Goal: Information Seeking & Learning: Learn about a topic

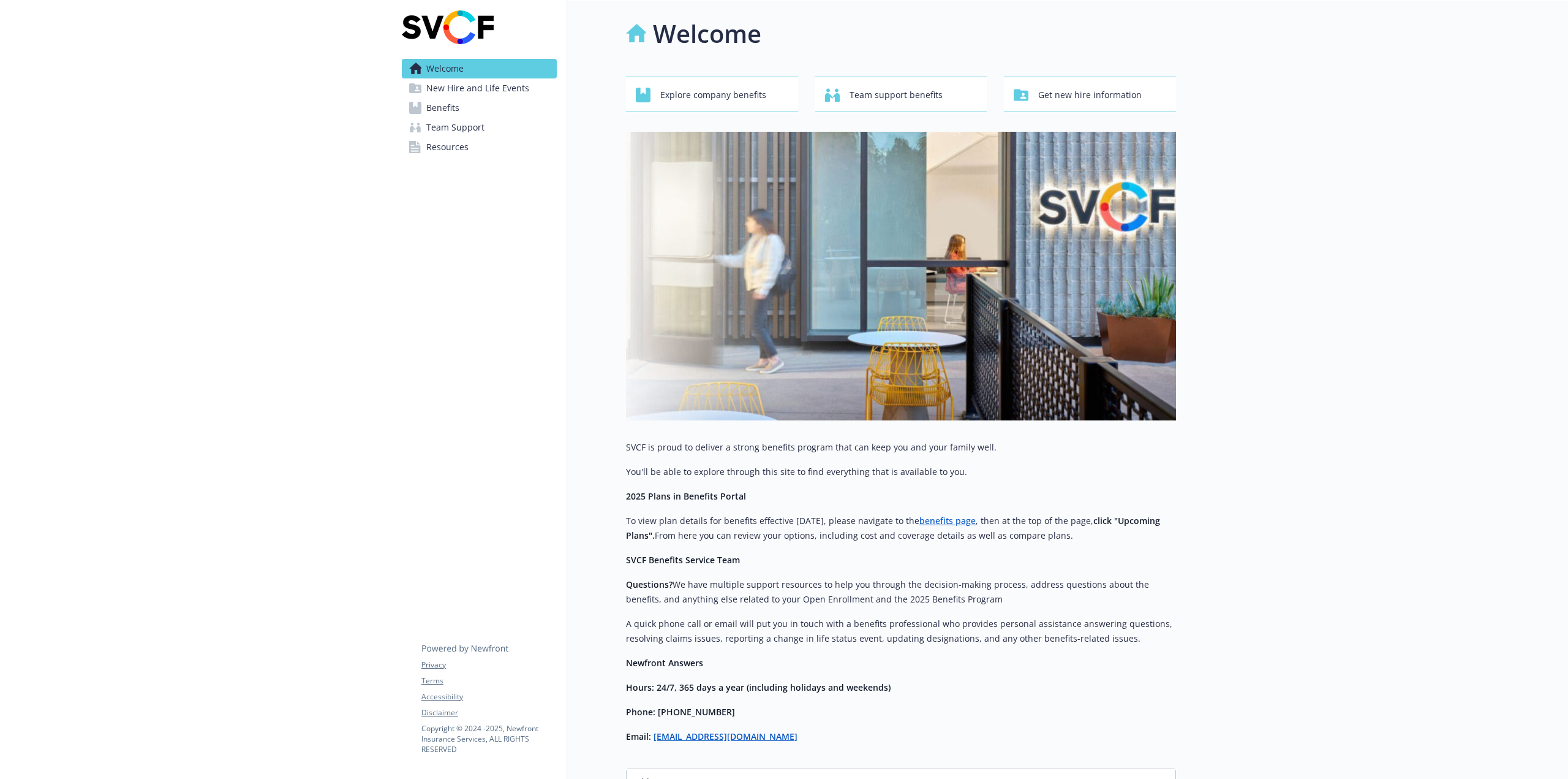
click at [443, 104] on span "Benefits" at bounding box center [442, 108] width 33 height 20
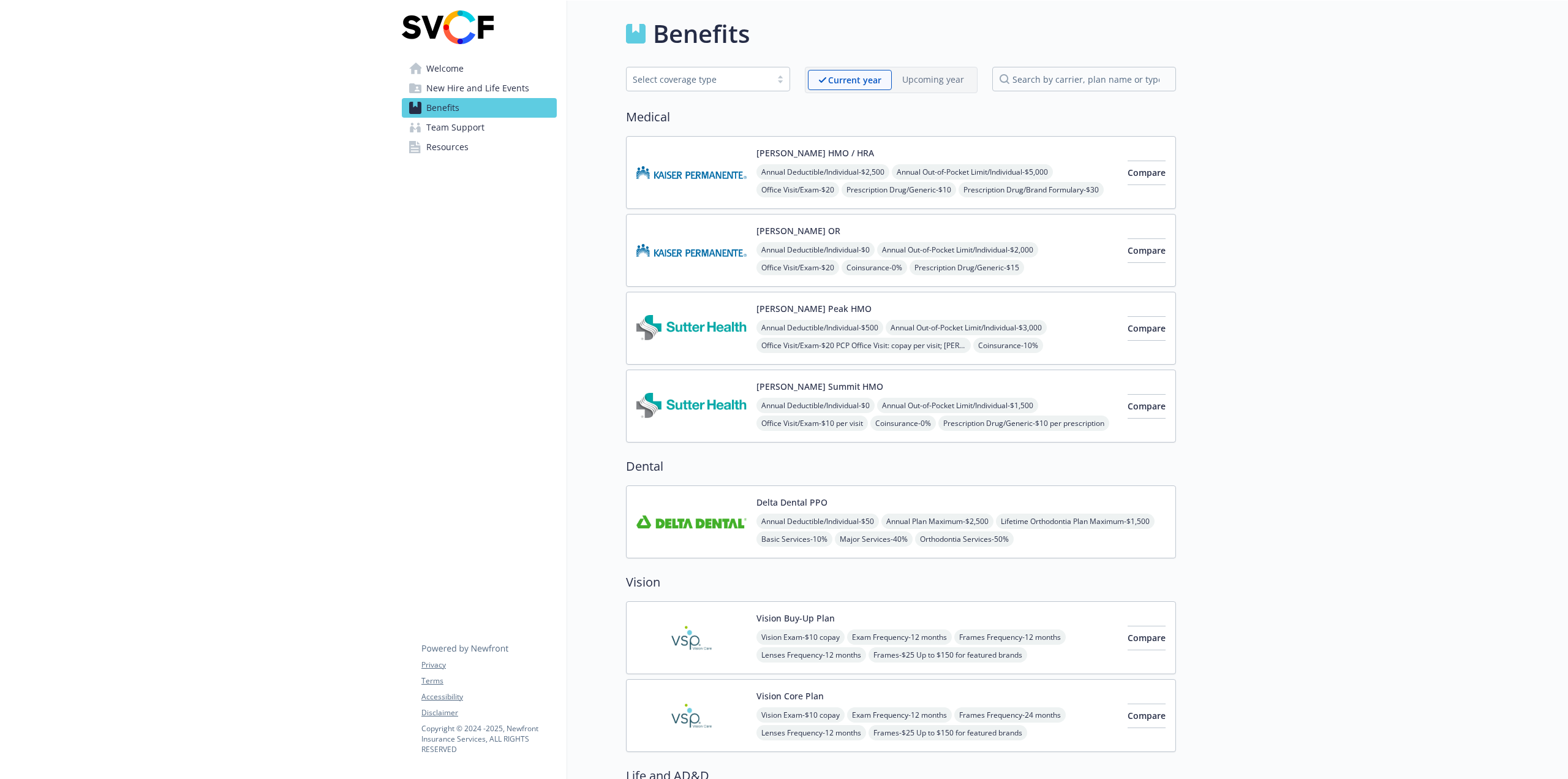
click at [446, 142] on span "Resources" at bounding box center [447, 147] width 42 height 20
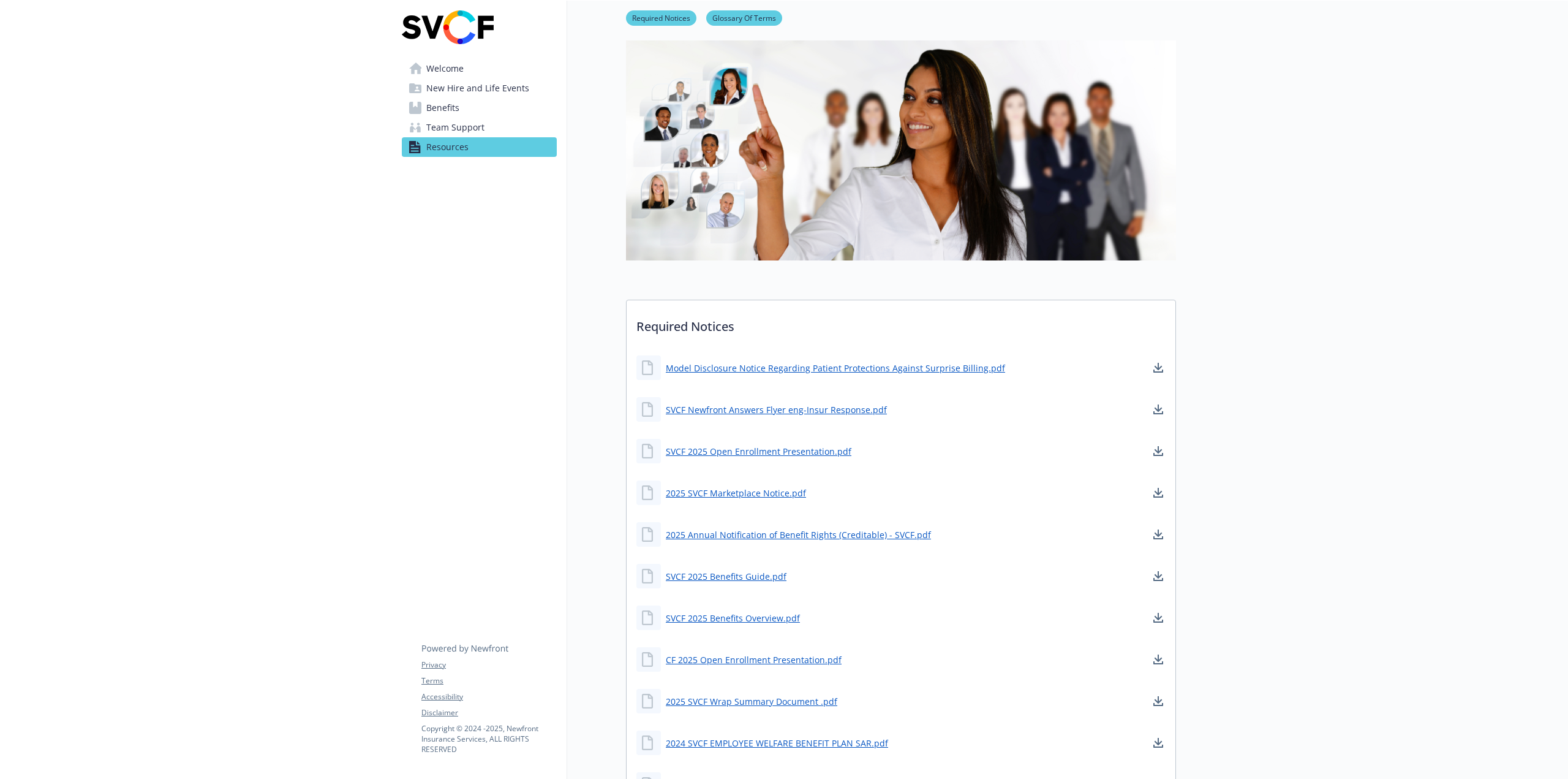
scroll to position [184, 0]
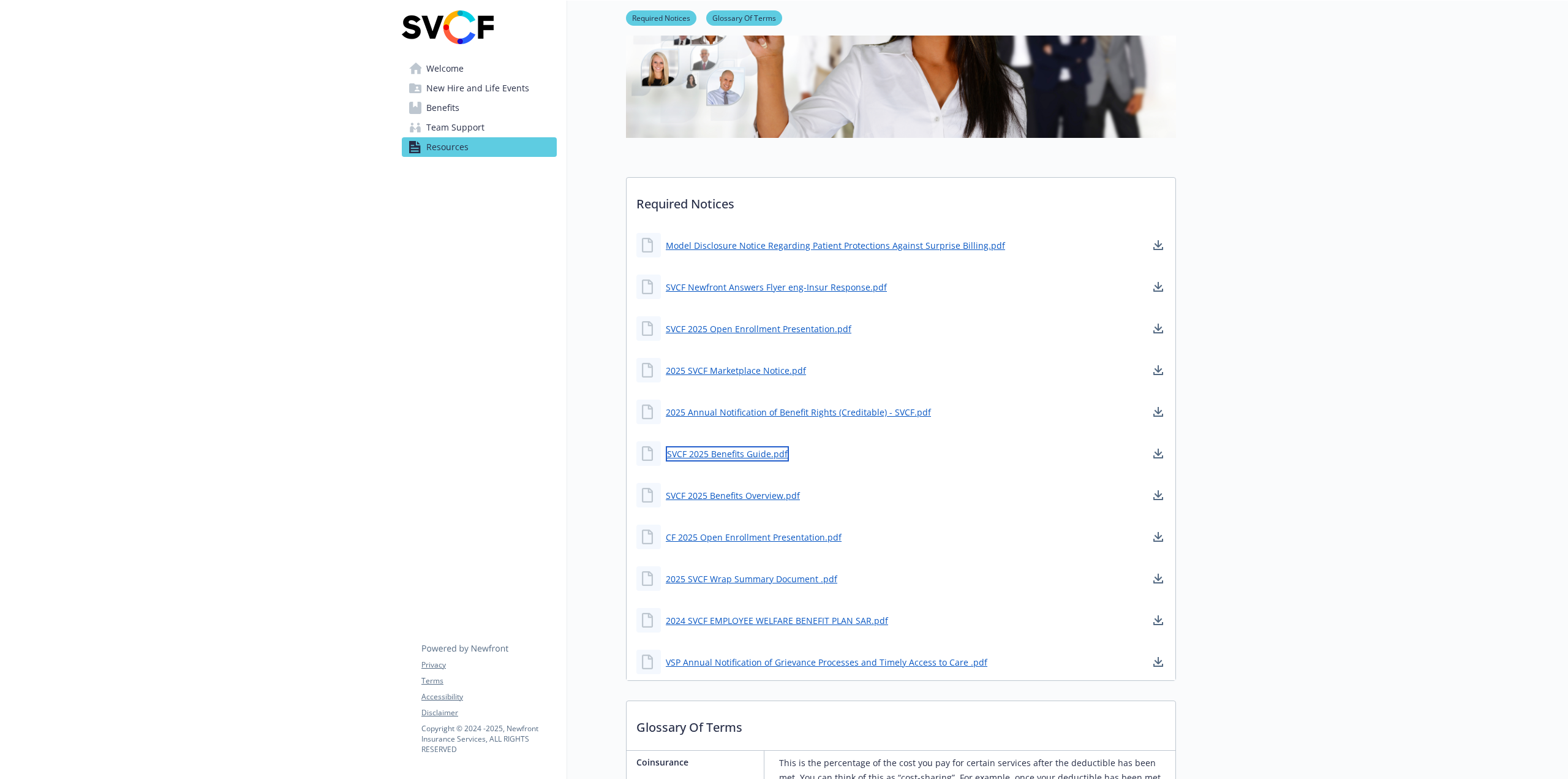
click at [758, 451] on link "SVCF 2025 Benefits Guide.pdf" at bounding box center [727, 454] width 123 height 15
click at [750, 330] on link "SVCF 2025 Open Enrollment Presentation.pdf" at bounding box center [760, 329] width 188 height 15
click at [744, 491] on link "SVCF 2025 Benefits Overview.pdf" at bounding box center [734, 495] width 137 height 15
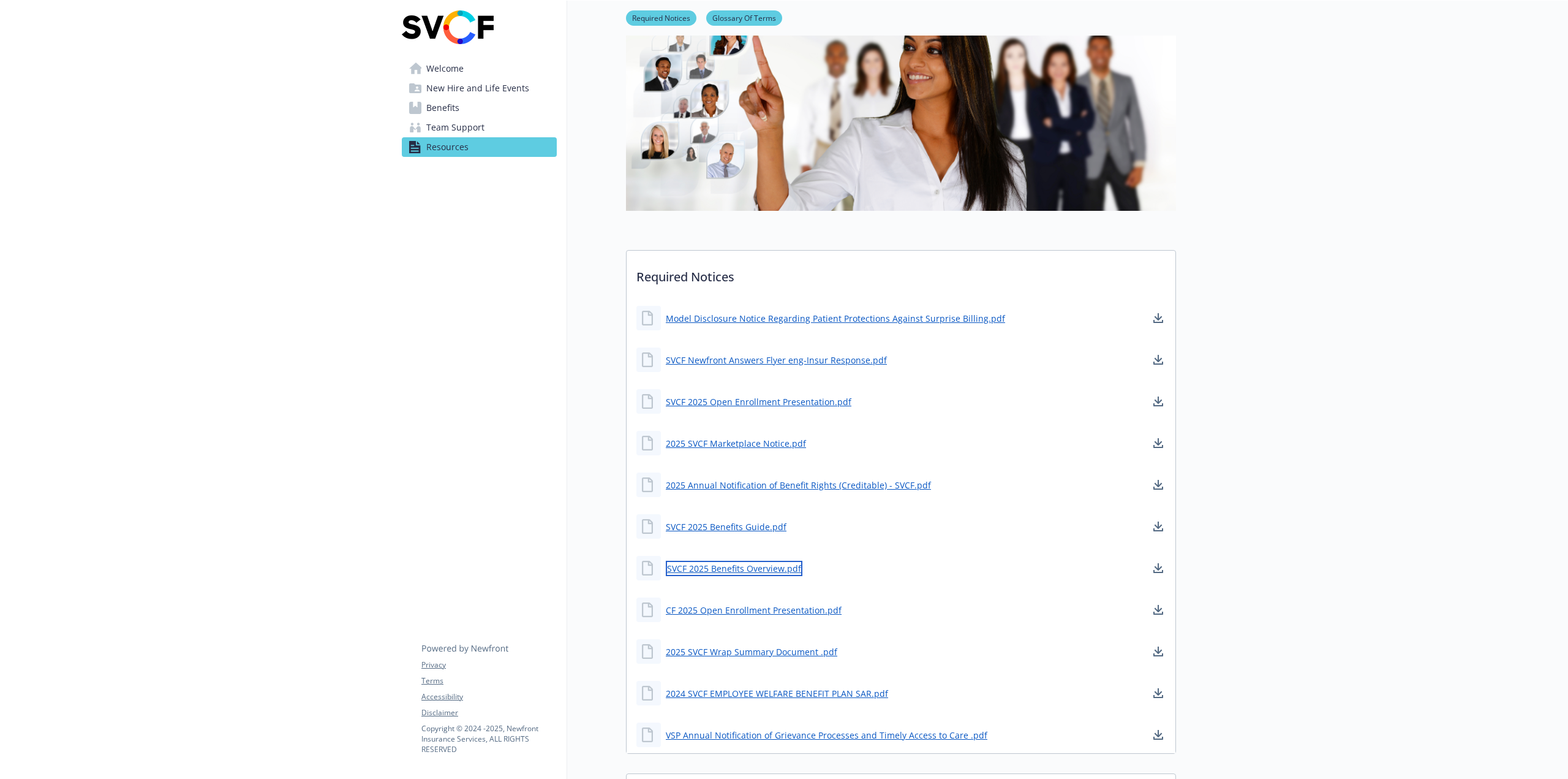
scroll to position [122, 0]
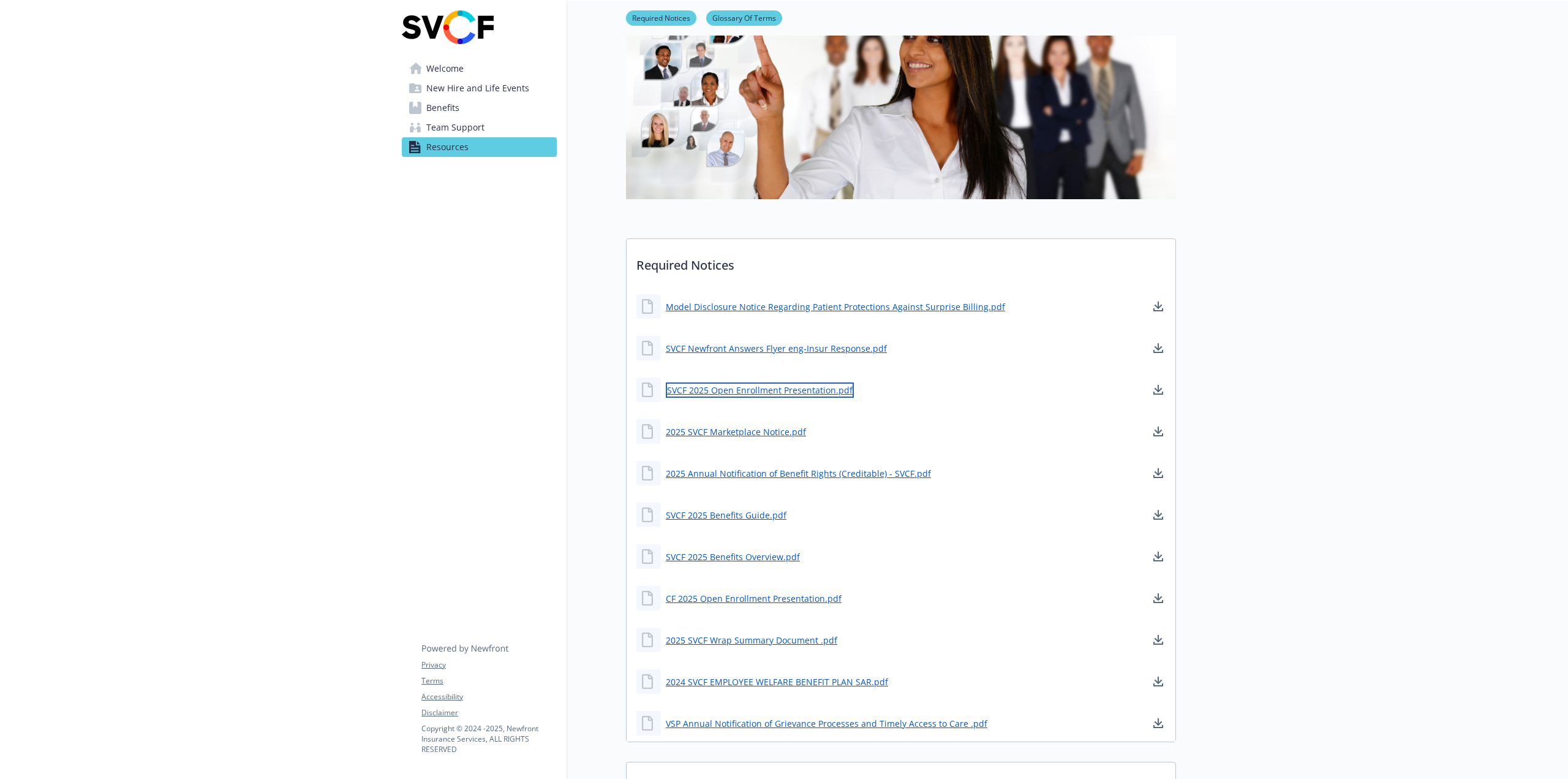
click at [776, 383] on link "SVCF 2025 Open Enrollment Presentation.pdf" at bounding box center [760, 390] width 188 height 15
